Goal: Communication & Community: Participate in discussion

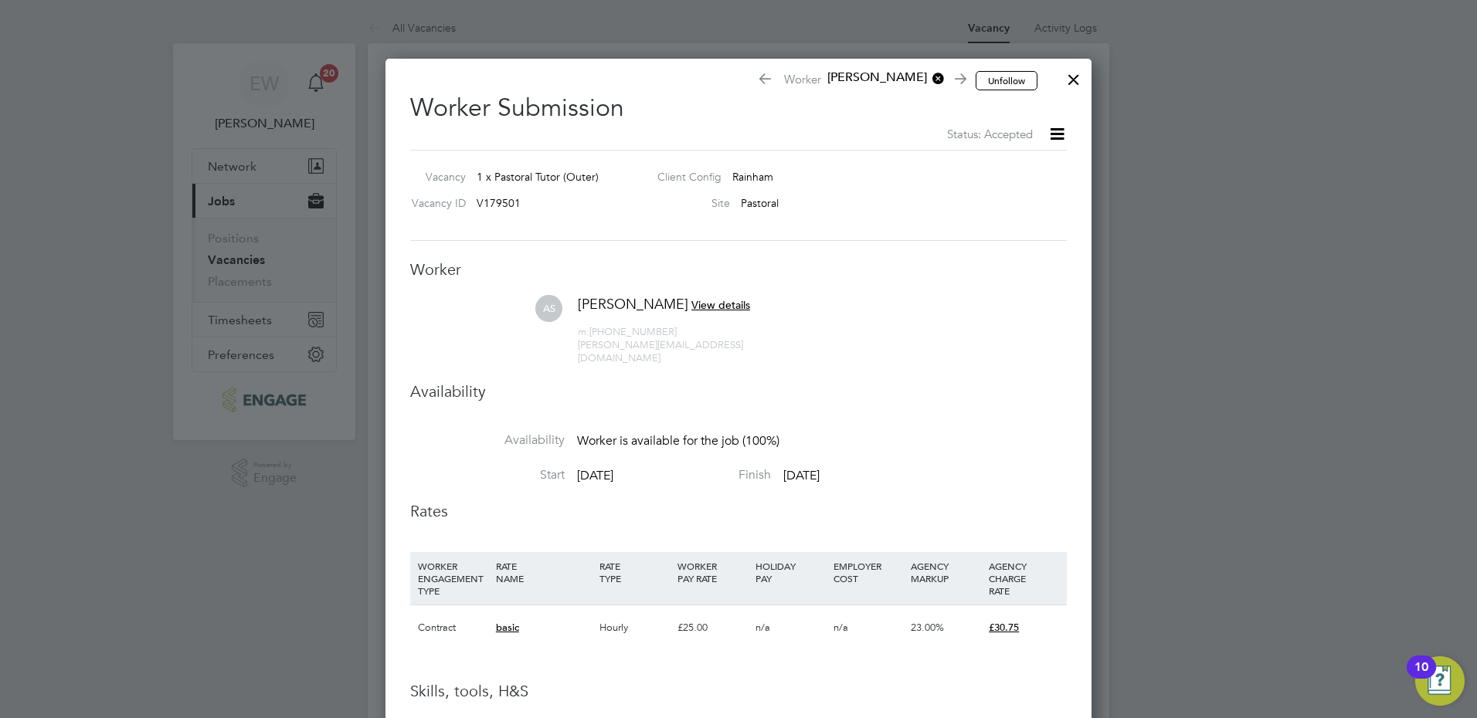
click at [1069, 80] on div at bounding box center [1074, 76] width 28 height 28
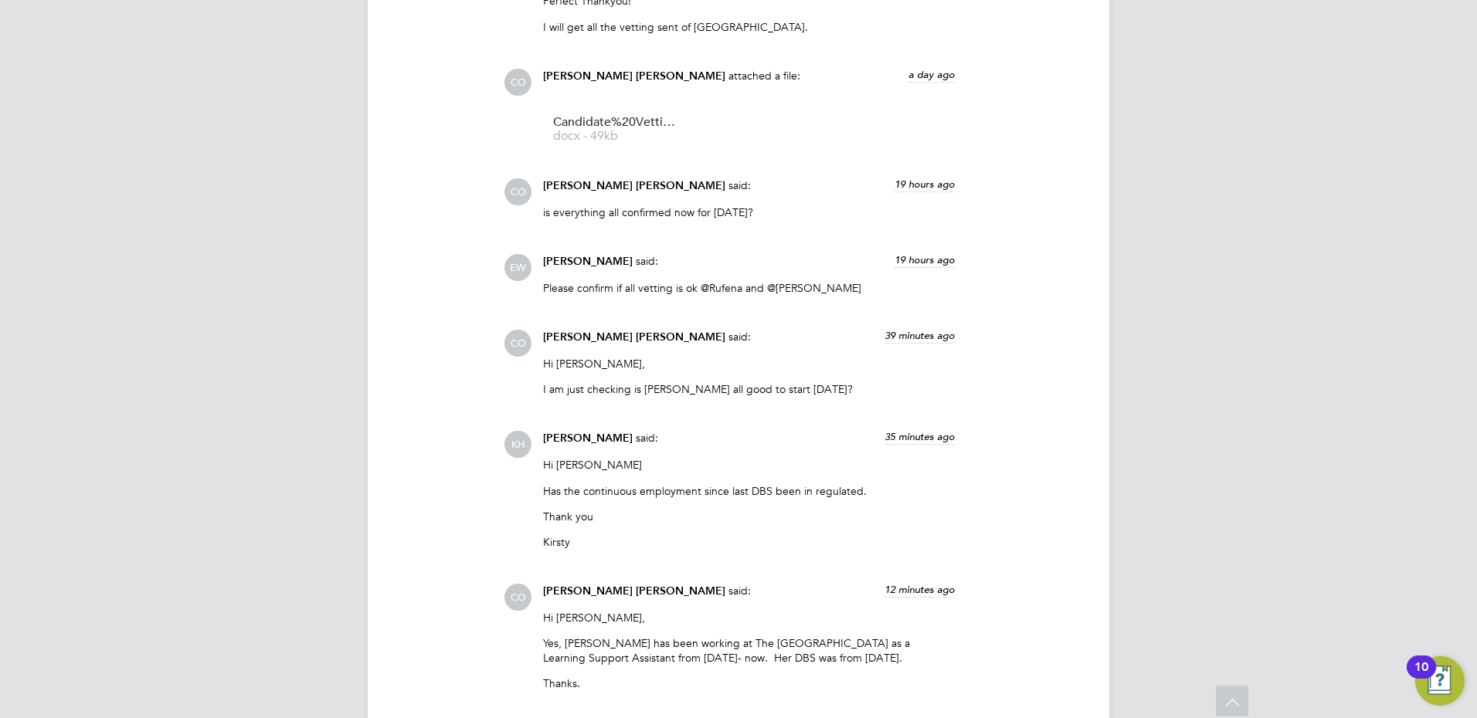
scroll to position [2703, 0]
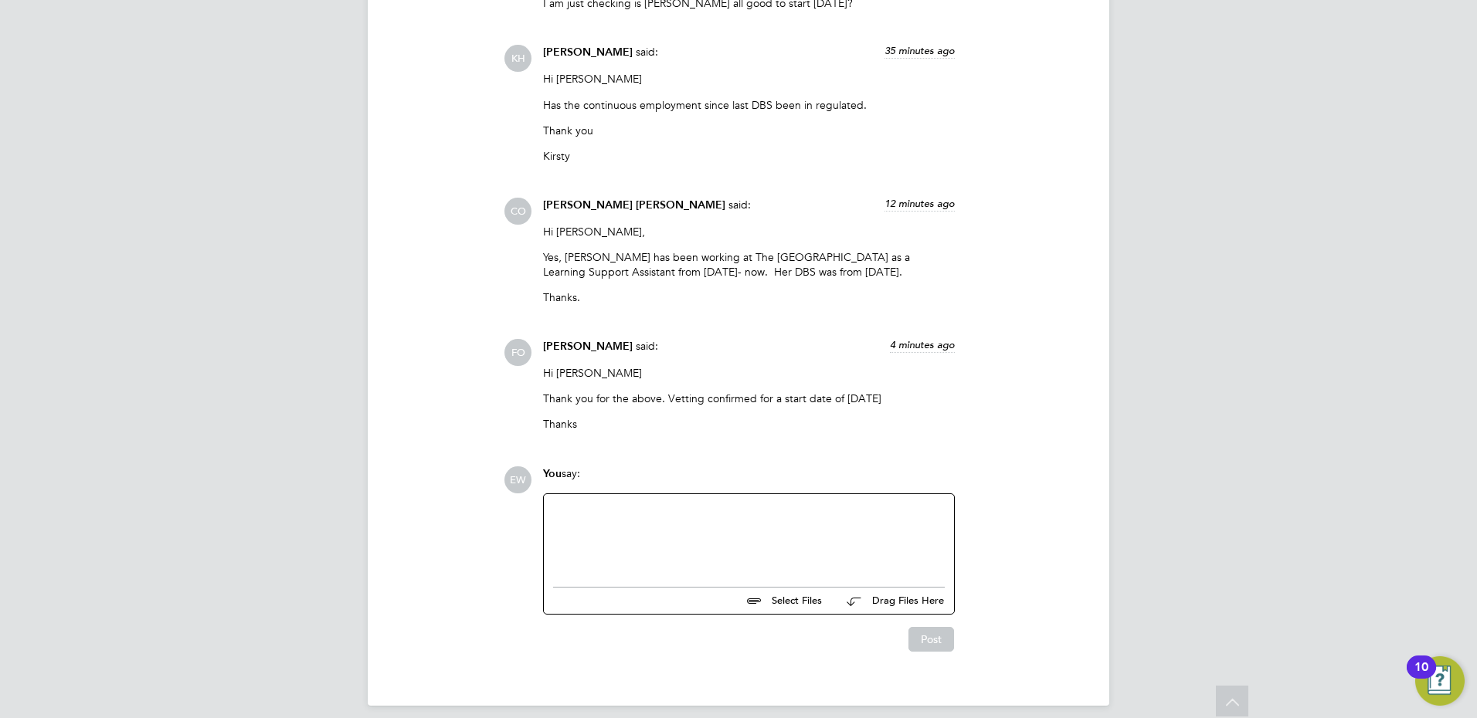
click at [685, 533] on div at bounding box center [749, 537] width 392 height 66
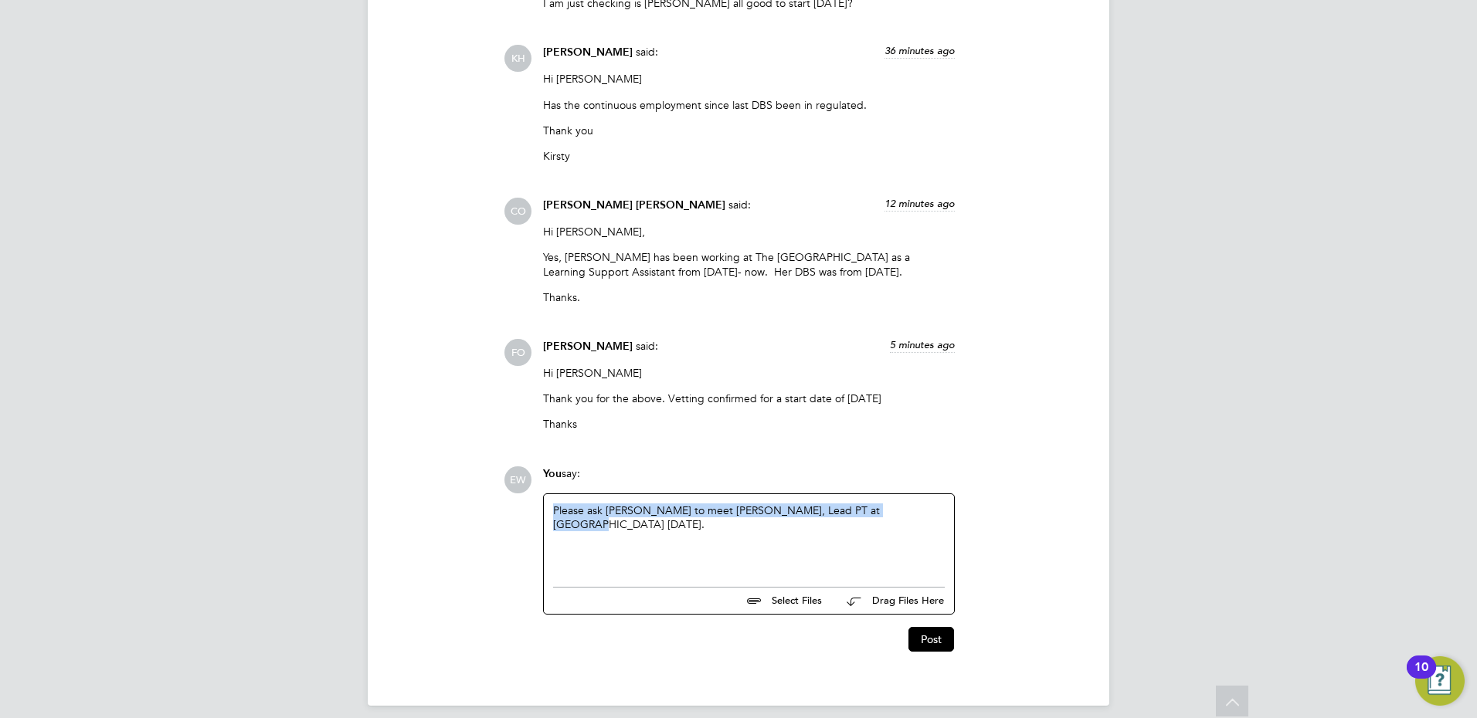
copy div "Please ask Amy to meet Natasha Bryce, Lead PT at Rainham tomorrow."
click at [902, 504] on div "Please ask Amy to meet Natasha Bryce, Lead PT at Rainham tomorrow." at bounding box center [749, 537] width 392 height 66
click at [799, 504] on div "Please ask Amy to meet Natasha Bryce, Lead PT at Rainham tomorrow. She is requi…" at bounding box center [749, 537] width 392 height 66
click at [924, 630] on button "Post" at bounding box center [931, 639] width 46 height 25
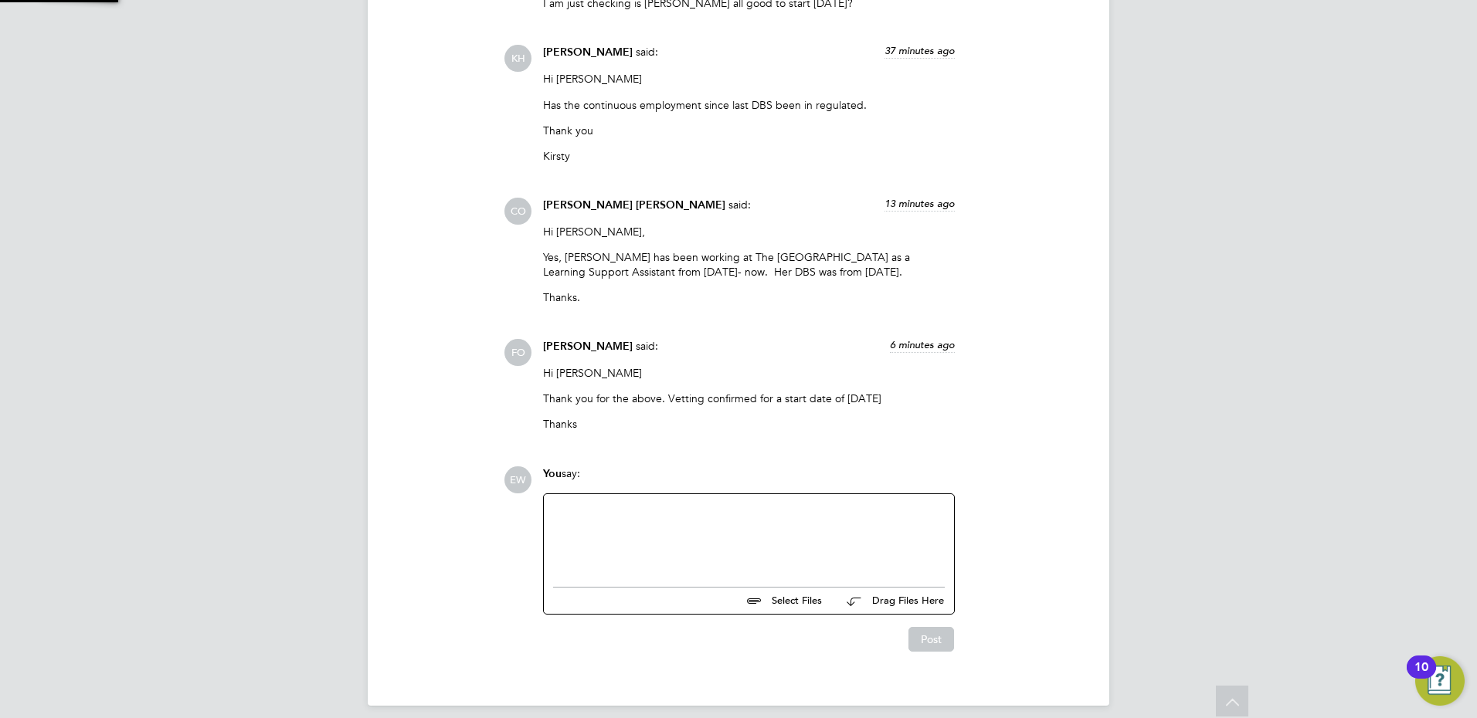
scroll to position [2793, 0]
